Goal: Information Seeking & Learning: Learn about a topic

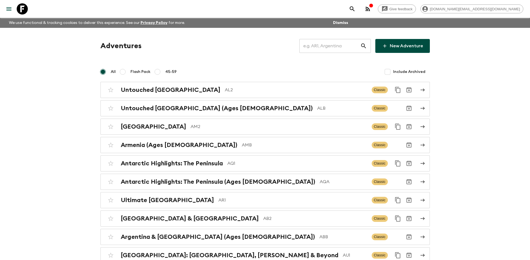
click at [322, 48] on input "text" at bounding box center [329, 46] width 61 height 16
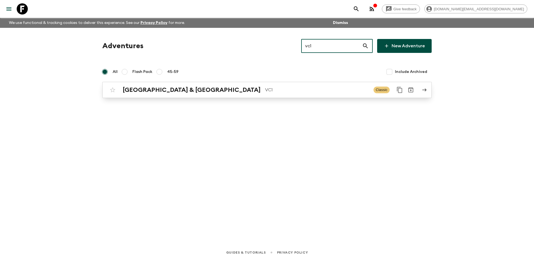
type input "vc1"
click at [301, 94] on div "Vietnam & Cambodia VC1 Classic" at bounding box center [256, 89] width 298 height 11
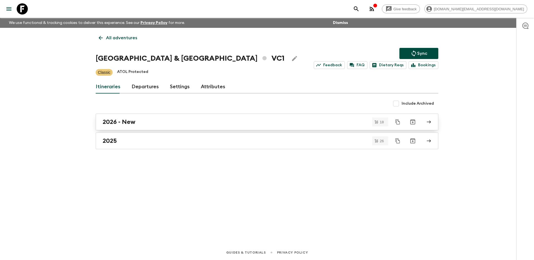
click at [288, 123] on div "2026 - New" at bounding box center [262, 121] width 318 height 7
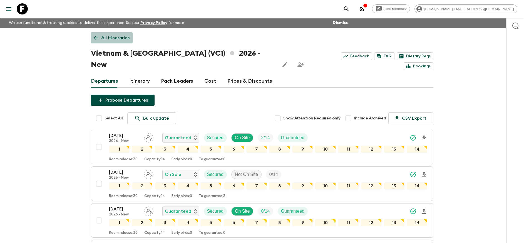
click at [116, 38] on p "All itineraries" at bounding box center [115, 37] width 28 height 7
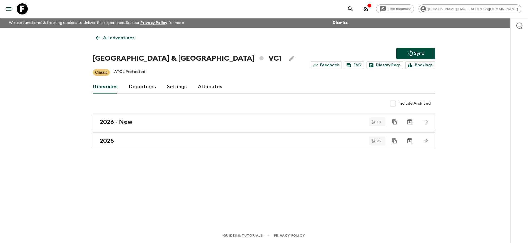
click at [105, 39] on p "All adventures" at bounding box center [118, 37] width 31 height 7
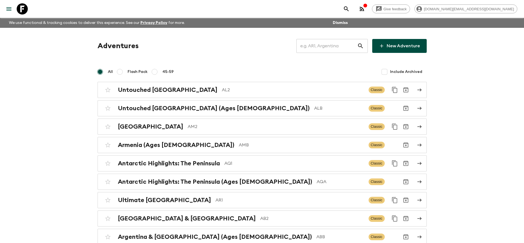
click at [318, 47] on input "text" at bounding box center [326, 46] width 61 height 16
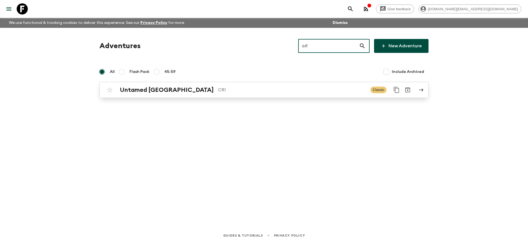
type input "cr1"
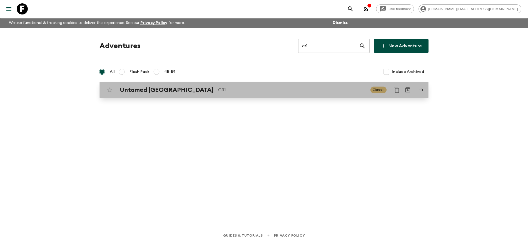
click at [286, 91] on p "CR1" at bounding box center [292, 89] width 148 height 7
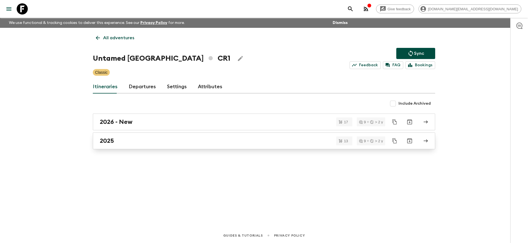
click at [160, 143] on div "2025" at bounding box center [259, 140] width 318 height 7
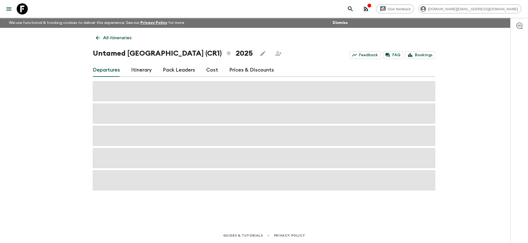
click at [234, 71] on link "Prices & Discounts" at bounding box center [251, 69] width 45 height 13
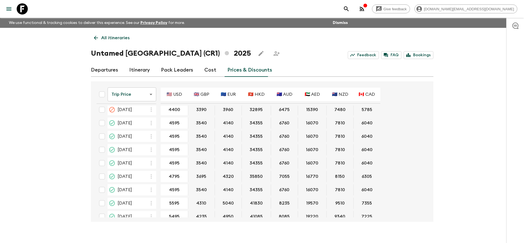
scroll to position [277, 0]
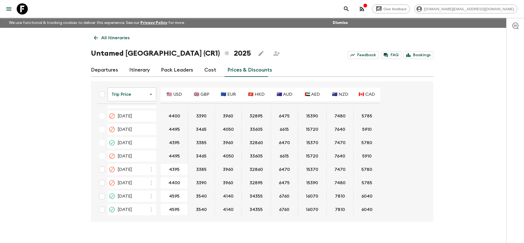
click at [112, 38] on p "All itineraries" at bounding box center [115, 37] width 28 height 7
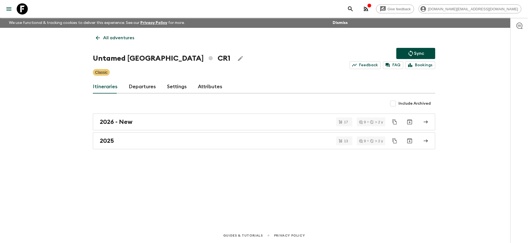
click at [112, 38] on p "All adventures" at bounding box center [118, 37] width 31 height 7
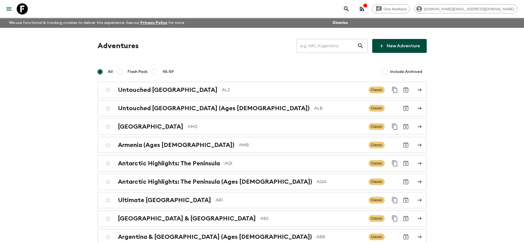
click at [321, 46] on input "text" at bounding box center [326, 46] width 61 height 16
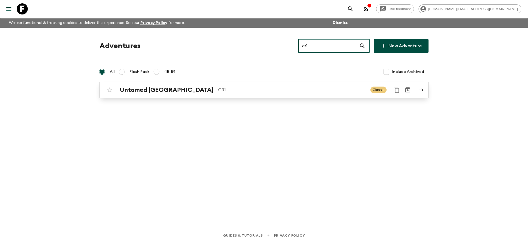
type input "cr1"
click at [287, 93] on div "Untamed [GEOGRAPHIC_DATA] CR1 Classic" at bounding box center [253, 89] width 298 height 11
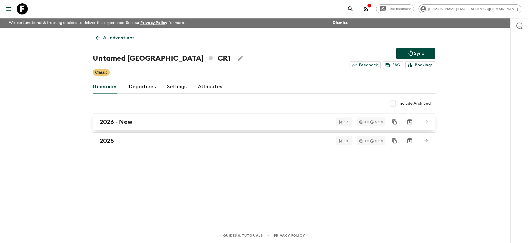
click at [139, 127] on link "2026 - New" at bounding box center [264, 121] width 342 height 17
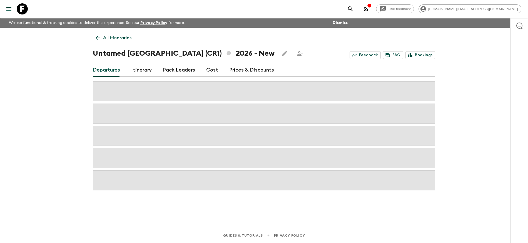
click at [243, 71] on link "Prices & Discounts" at bounding box center [251, 69] width 45 height 13
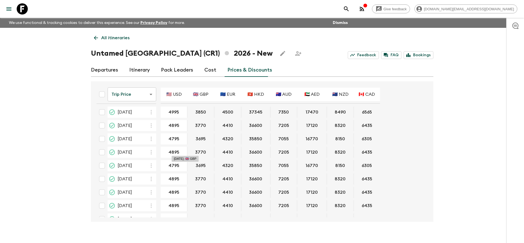
scroll to position [117, 0]
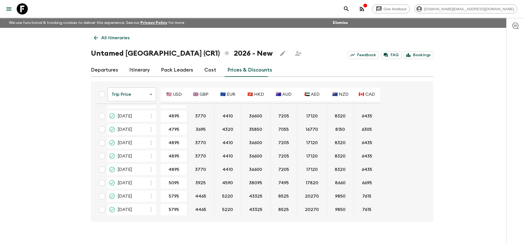
click at [110, 71] on link "Departures" at bounding box center [104, 69] width 27 height 13
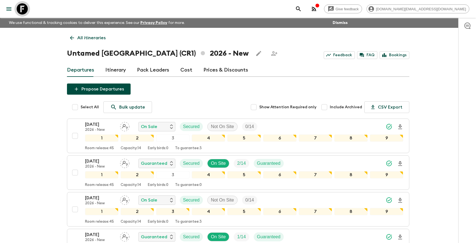
click at [26, 10] on icon at bounding box center [22, 8] width 11 height 11
